Goal: Task Accomplishment & Management: Manage account settings

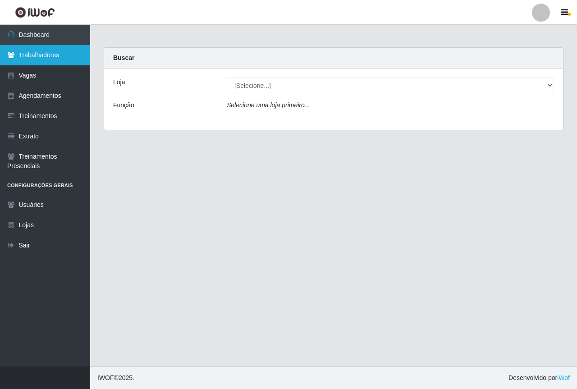
click at [60, 57] on link "Trabalhadores" at bounding box center [45, 55] width 90 height 20
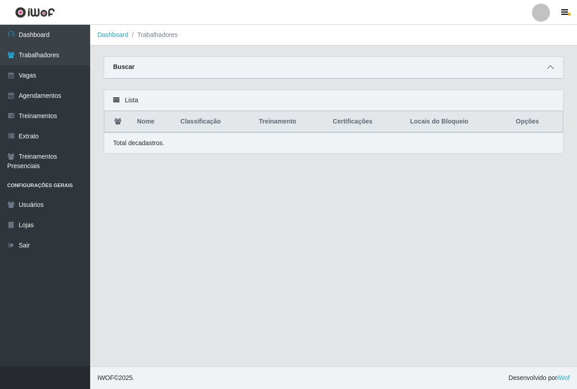
click at [551, 70] on icon at bounding box center [550, 67] width 6 height 6
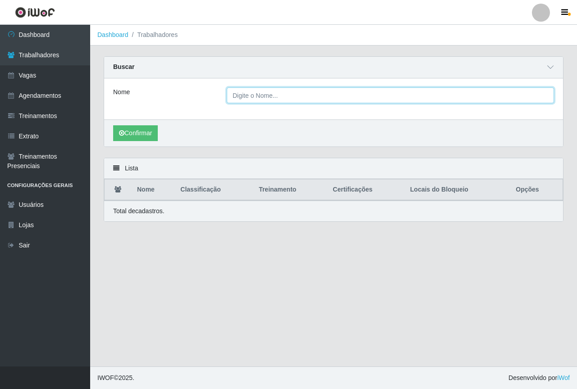
click at [335, 101] on input "Nome" at bounding box center [390, 95] width 327 height 16
type input "TELMA FLORA DE SOUSA"
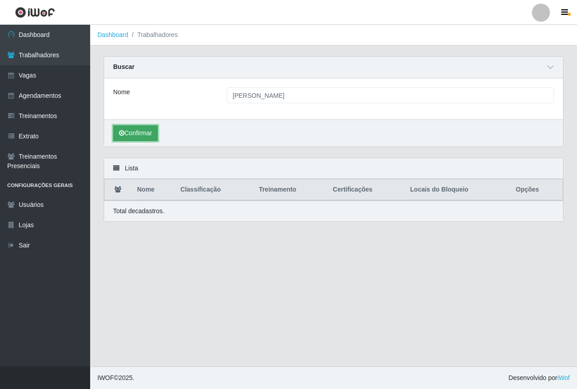
click at [121, 131] on icon "submit" at bounding box center [121, 133] width 5 height 6
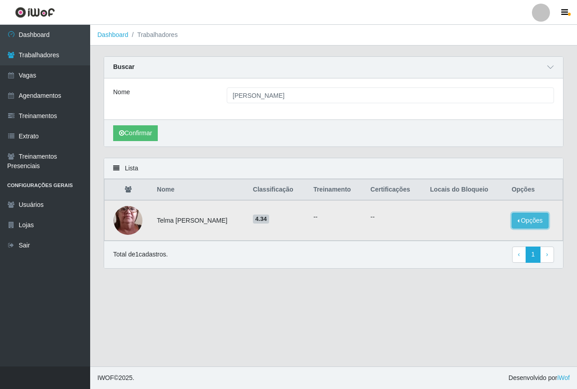
click at [522, 221] on button "Opções" at bounding box center [530, 221] width 37 height 16
click at [479, 211] on tr "Telma Flora de Sousa 4.34 -- -- Opções Bloquear - Empresa Bloquear - Loja" at bounding box center [334, 220] width 458 height 41
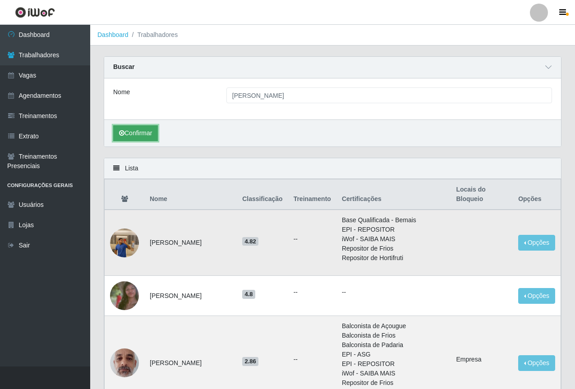
click at [140, 128] on button "Confirmar" at bounding box center [135, 133] width 45 height 16
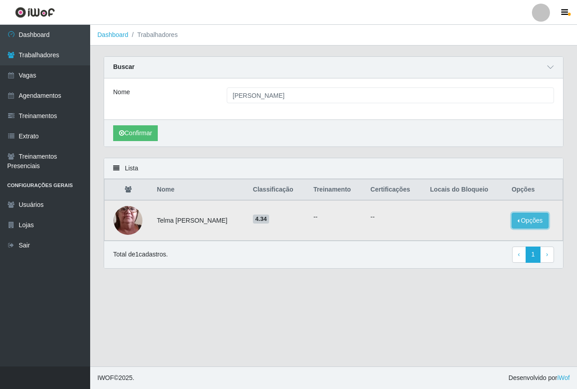
click at [524, 220] on button "Opções" at bounding box center [530, 221] width 37 height 16
click at [453, 210] on button "Bloquear - Empresa" at bounding box center [474, 210] width 73 height 19
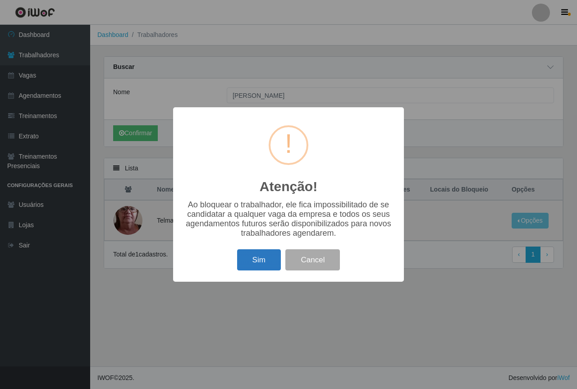
click at [261, 259] on button "Sim" at bounding box center [259, 259] width 44 height 21
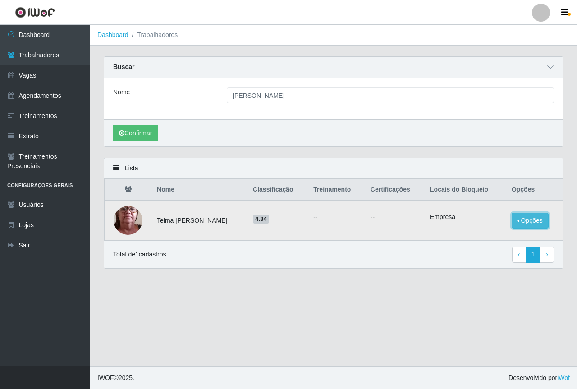
click at [515, 221] on button "Opções" at bounding box center [530, 221] width 37 height 16
click at [409, 293] on main "Dashboard Trabalhadores Carregando... Buscar Nome TELMA FLORA DE SOUSA Confirma…" at bounding box center [333, 196] width 487 height 342
click at [347, 247] on div "Total de 1 cadastros. ‹ Previous 1 › Next" at bounding box center [333, 255] width 441 height 16
click at [257, 261] on div "Total de 1 cadastros. ‹ Previous 1 › Next" at bounding box center [333, 255] width 441 height 16
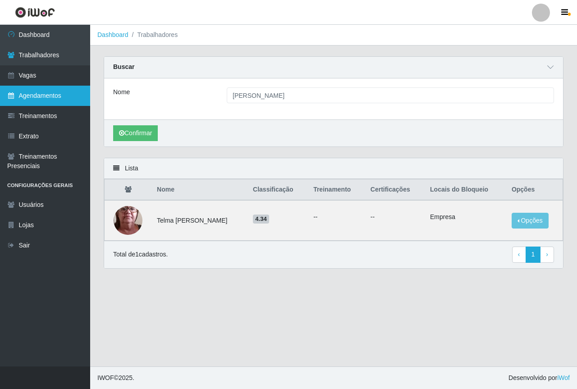
click at [65, 96] on link "Agendamentos" at bounding box center [45, 96] width 90 height 20
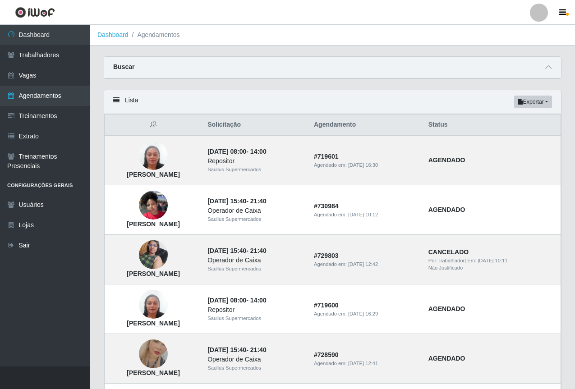
scroll to position [552, 0]
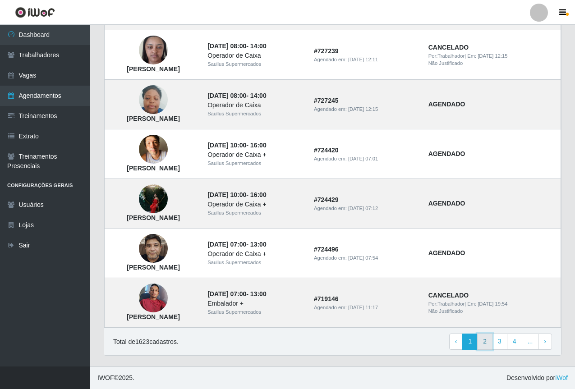
click at [487, 345] on link "2" at bounding box center [484, 342] width 15 height 16
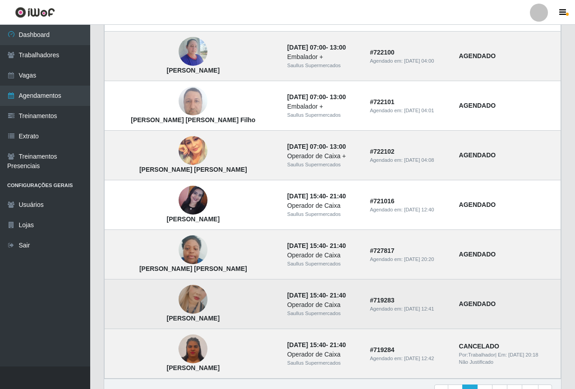
scroll to position [552, 0]
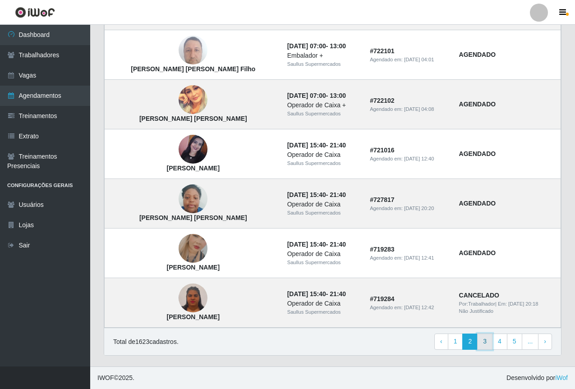
click at [482, 344] on link "3" at bounding box center [484, 342] width 15 height 16
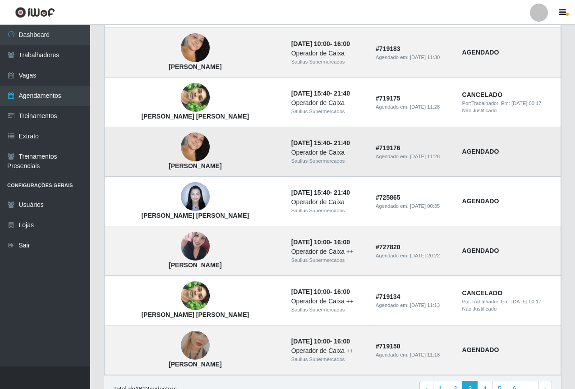
scroll to position [552, 0]
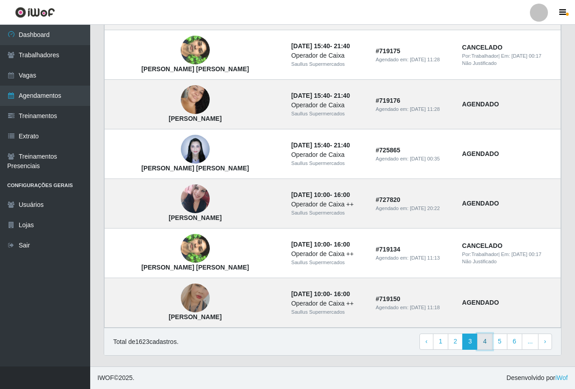
click at [488, 341] on link "4" at bounding box center [484, 342] width 15 height 16
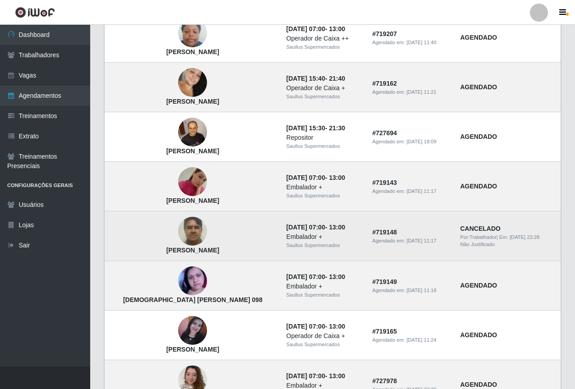
scroll to position [552, 0]
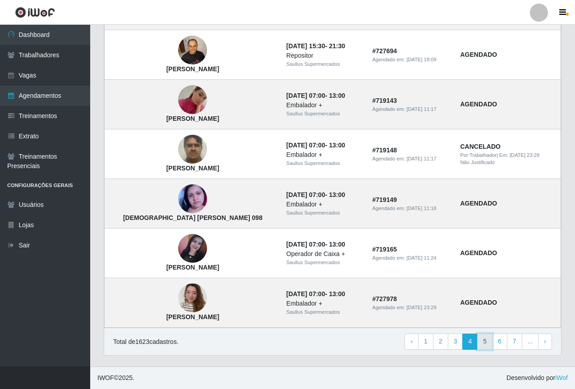
click at [486, 342] on link "5" at bounding box center [484, 342] width 15 height 16
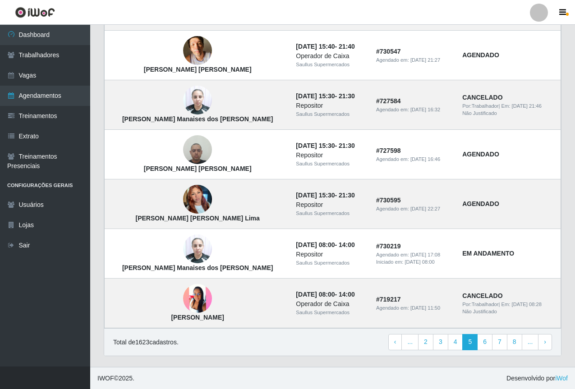
scroll to position [552, 0]
click at [487, 339] on link "6" at bounding box center [484, 342] width 15 height 16
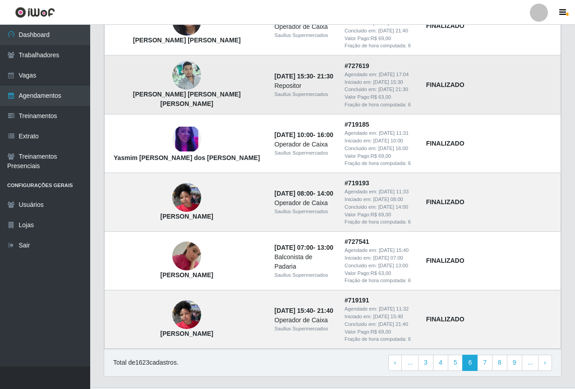
scroll to position [651, 0]
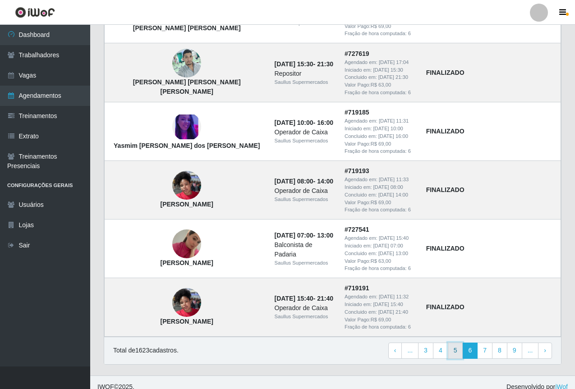
click at [452, 343] on link "5" at bounding box center [455, 351] width 15 height 16
